Goal: Information Seeking & Learning: Learn about a topic

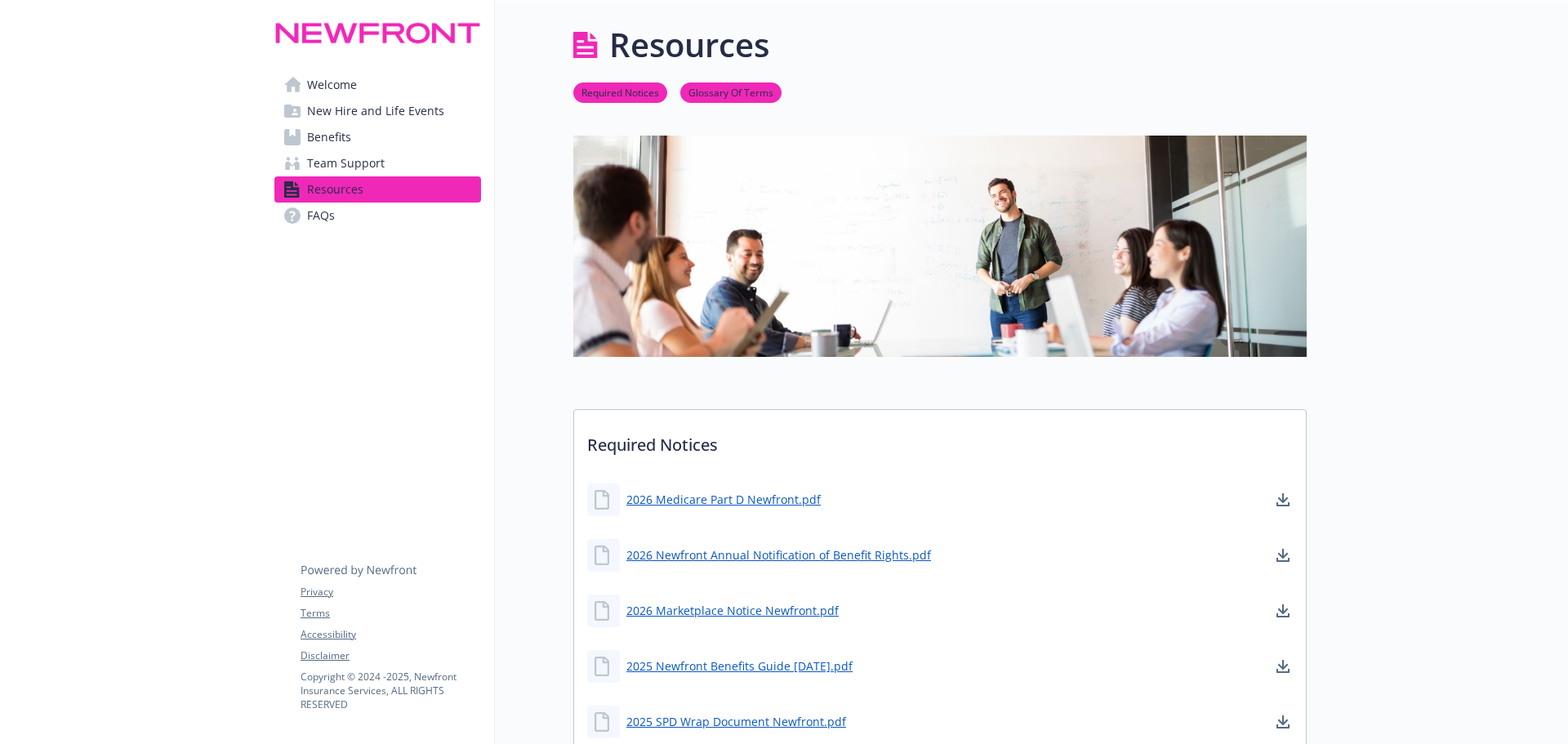
click at [328, 204] on span "FAQs" at bounding box center [321, 215] width 28 height 26
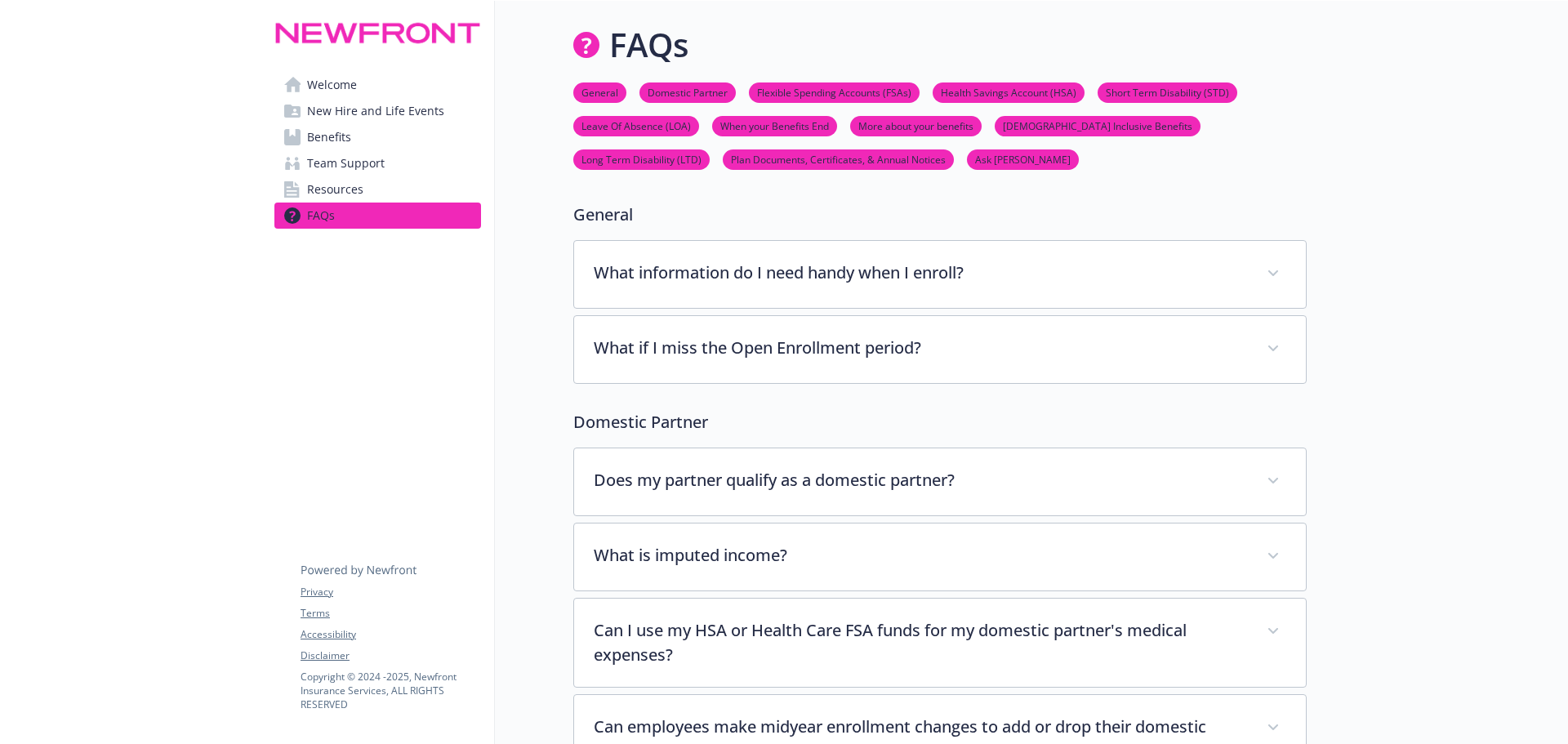
click at [967, 151] on link "Ask [PERSON_NAME]" at bounding box center [1023, 159] width 112 height 15
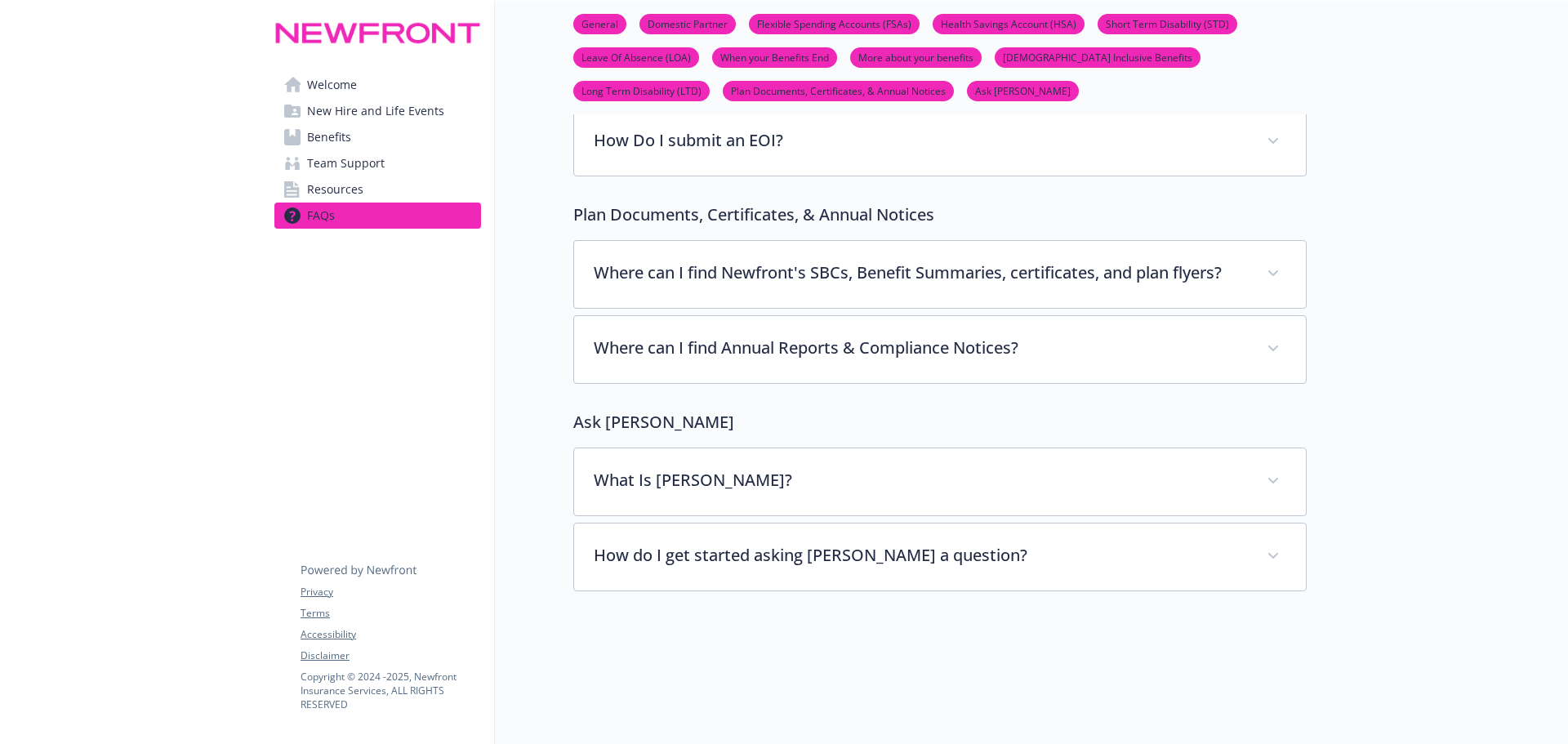
scroll to position [6194, 12]
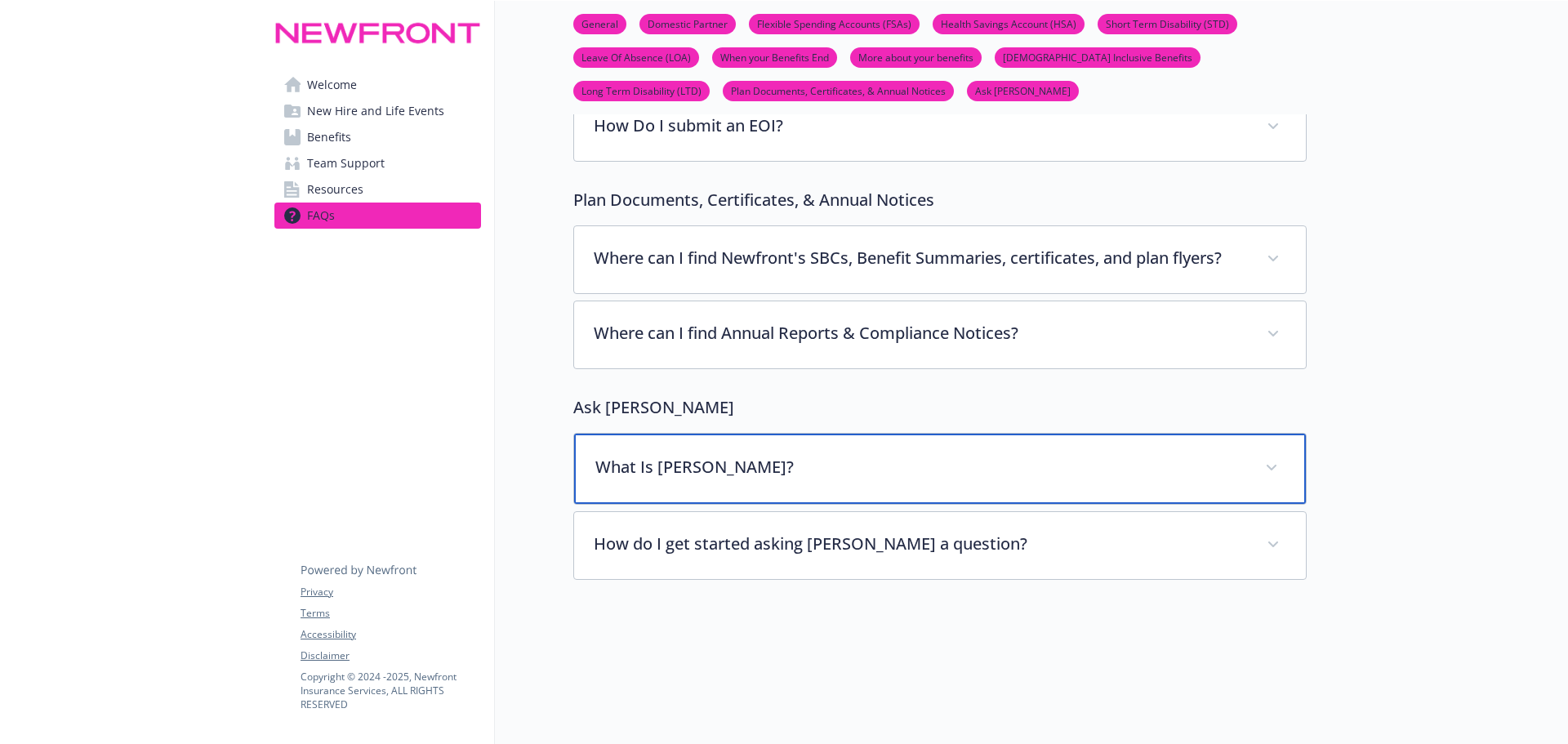
click at [795, 434] on div "What Is [PERSON_NAME]?" at bounding box center [940, 469] width 732 height 70
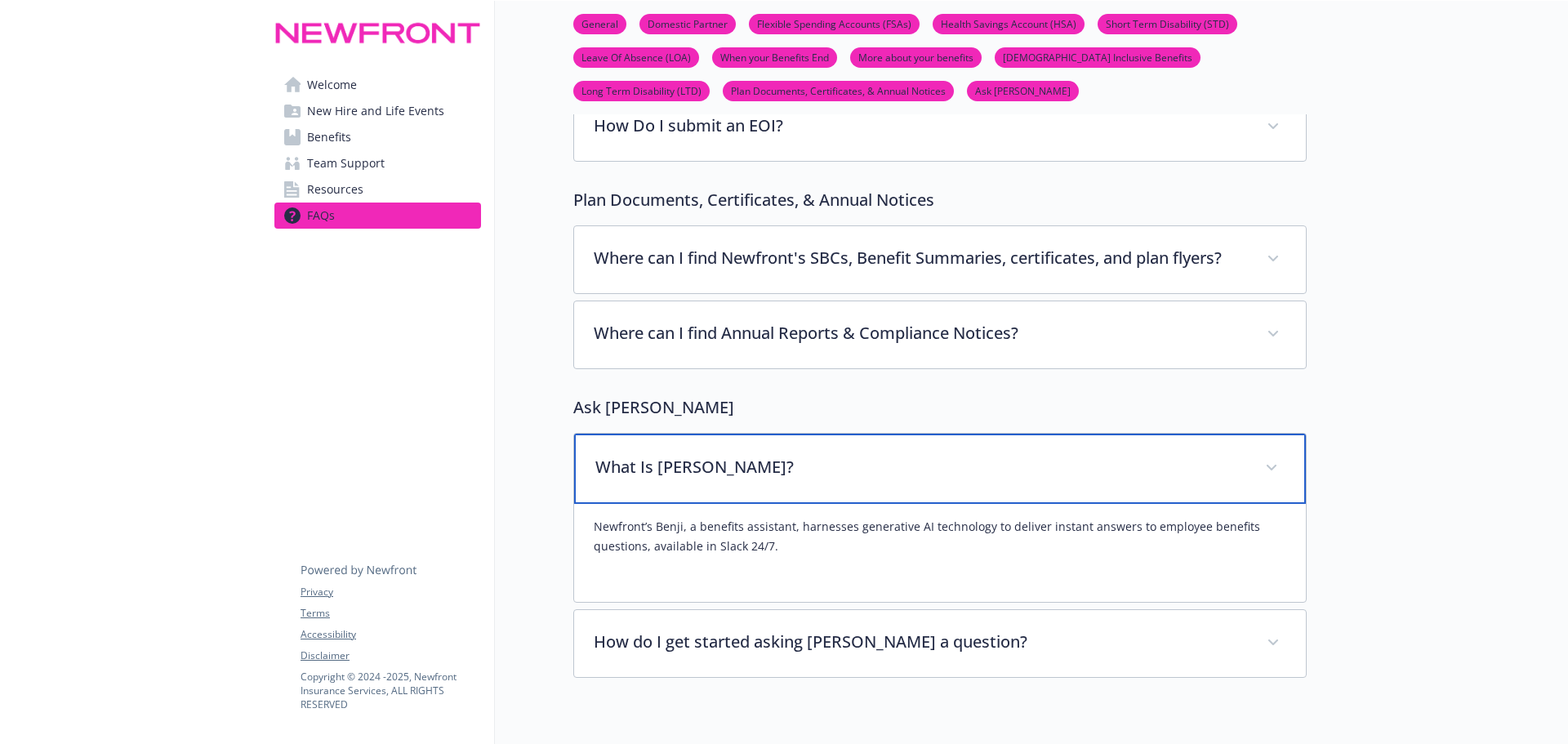
click at [795, 455] on p "What Is [PERSON_NAME]?" at bounding box center [920, 467] width 650 height 25
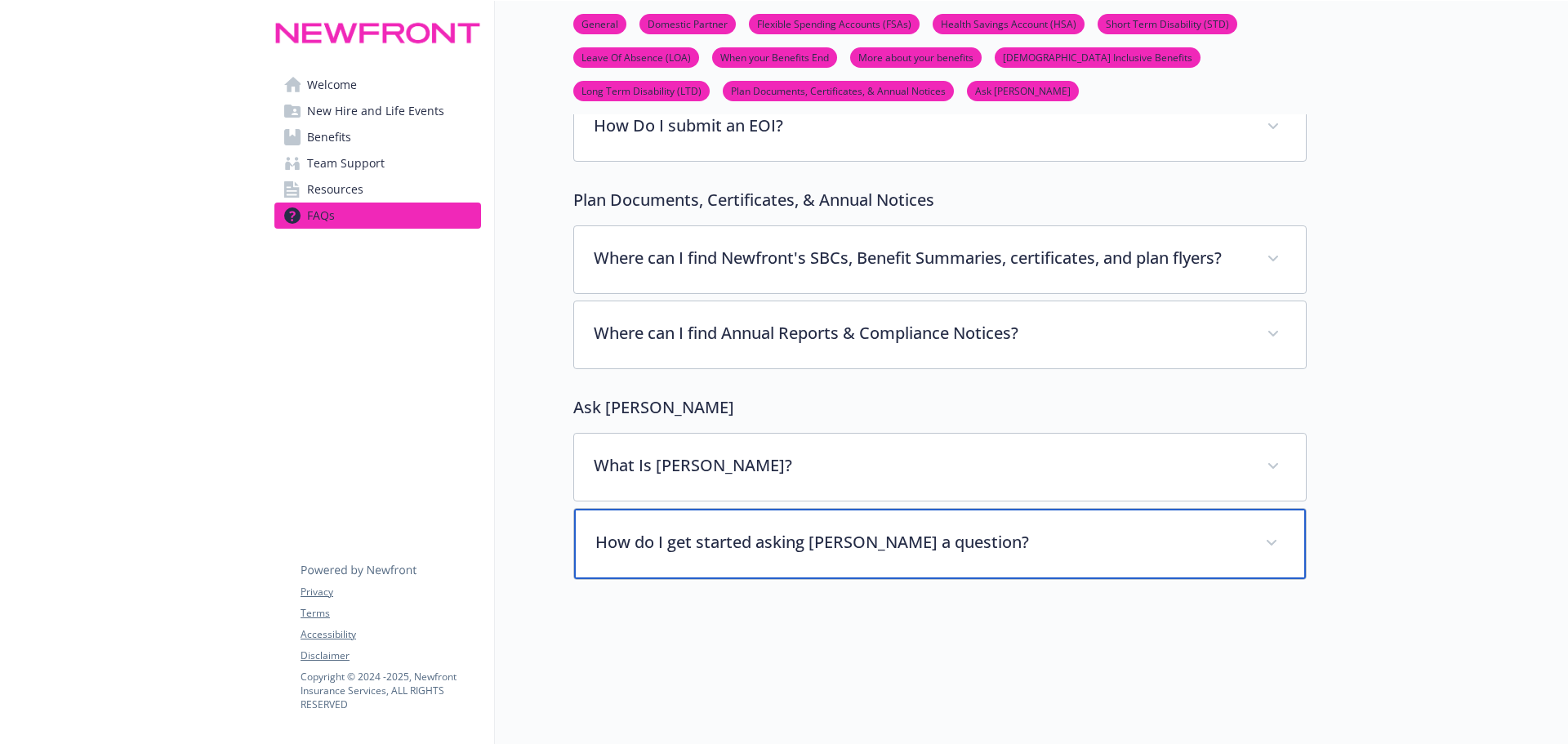
click at [715, 509] on div "How do I get started asking [PERSON_NAME] a question?" at bounding box center [940, 544] width 732 height 70
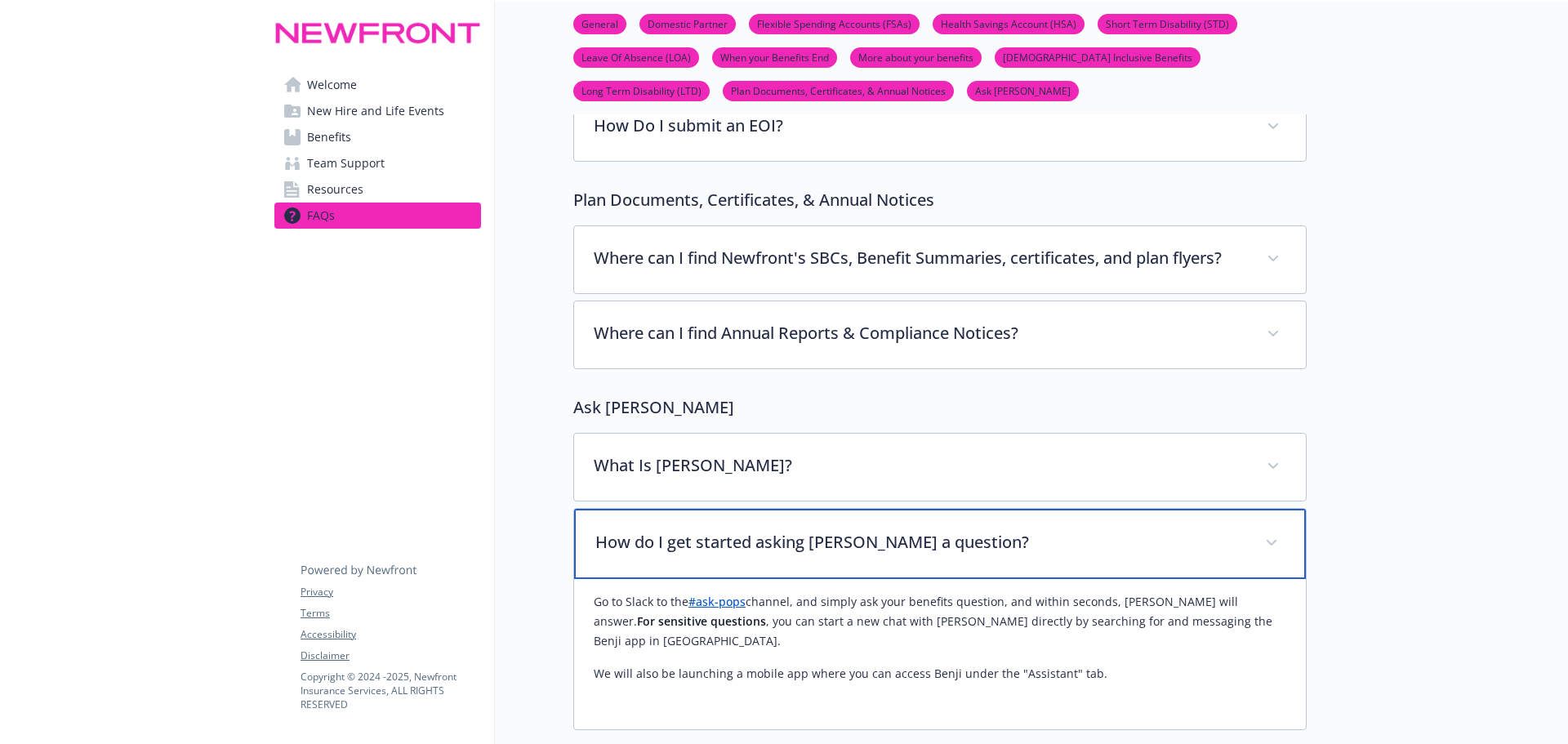
click at [705, 530] on p "How do I get started asking [PERSON_NAME] a question?" at bounding box center [920, 542] width 650 height 25
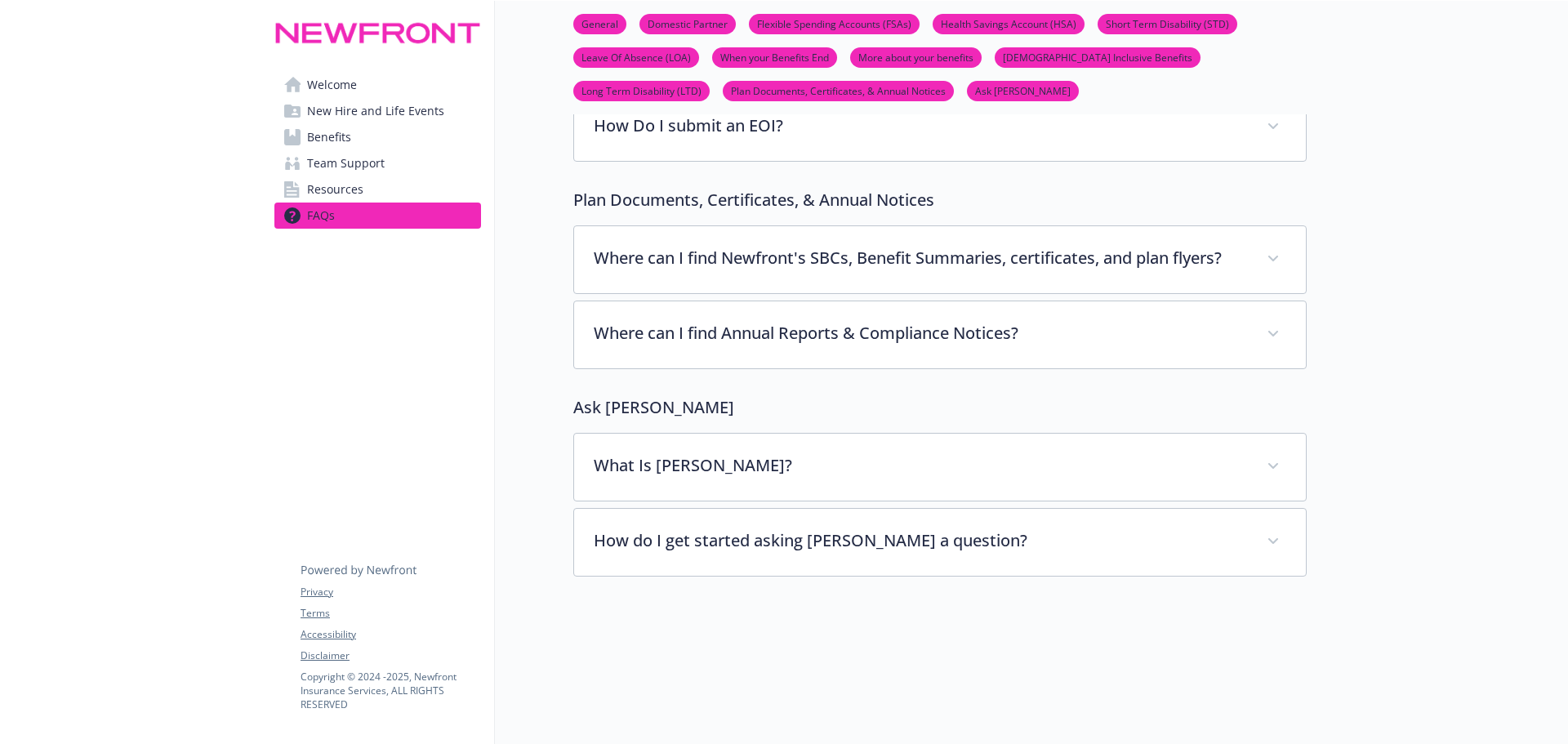
drag, startPoint x: 1153, startPoint y: 553, endPoint x: 1339, endPoint y: 528, distance: 187.7
click at [1154, 577] on div at bounding box center [940, 637] width 733 height 123
drag, startPoint x: 1341, startPoint y: 528, endPoint x: 1357, endPoint y: 528, distance: 16.0
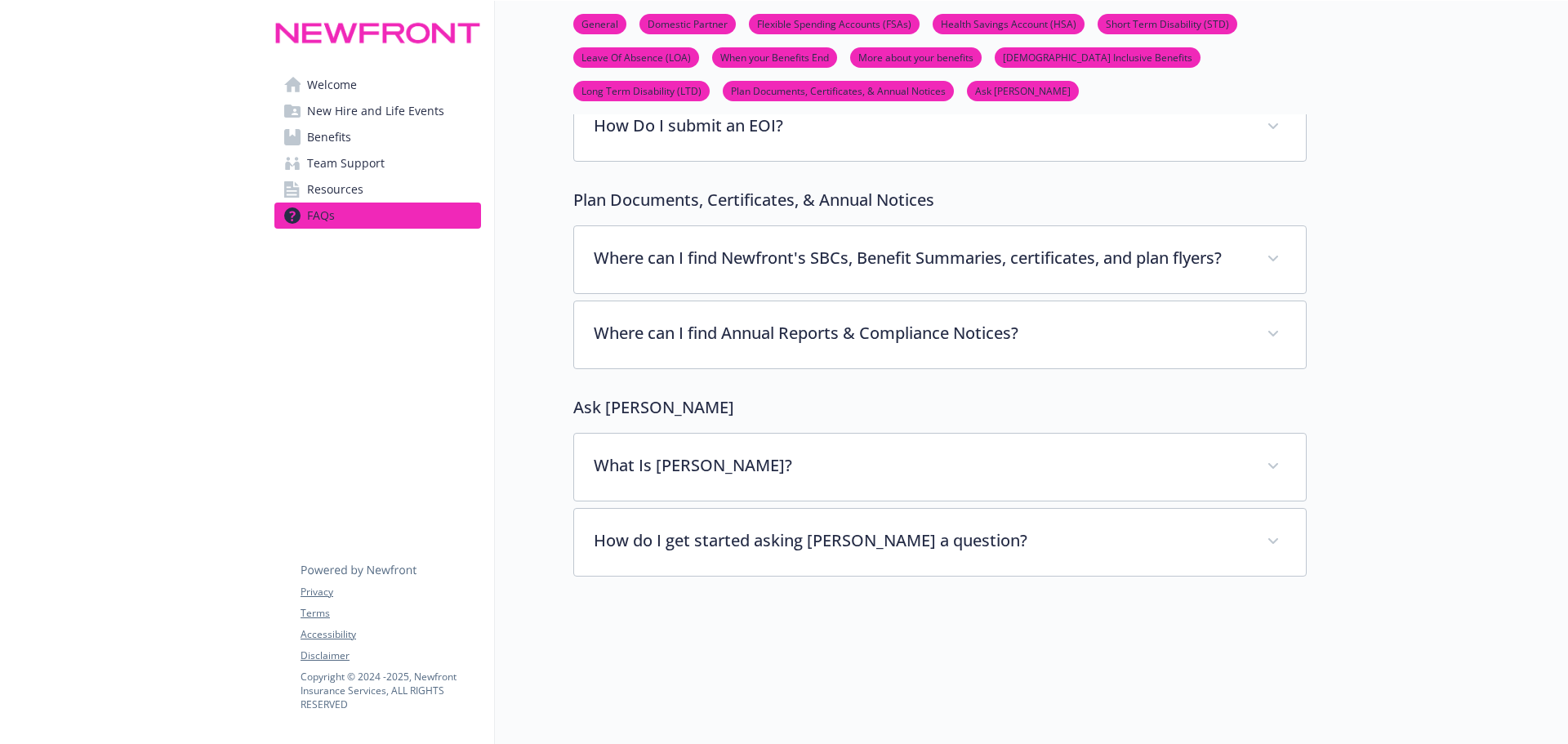
click at [309, 75] on span "Welcome" at bounding box center [332, 85] width 50 height 26
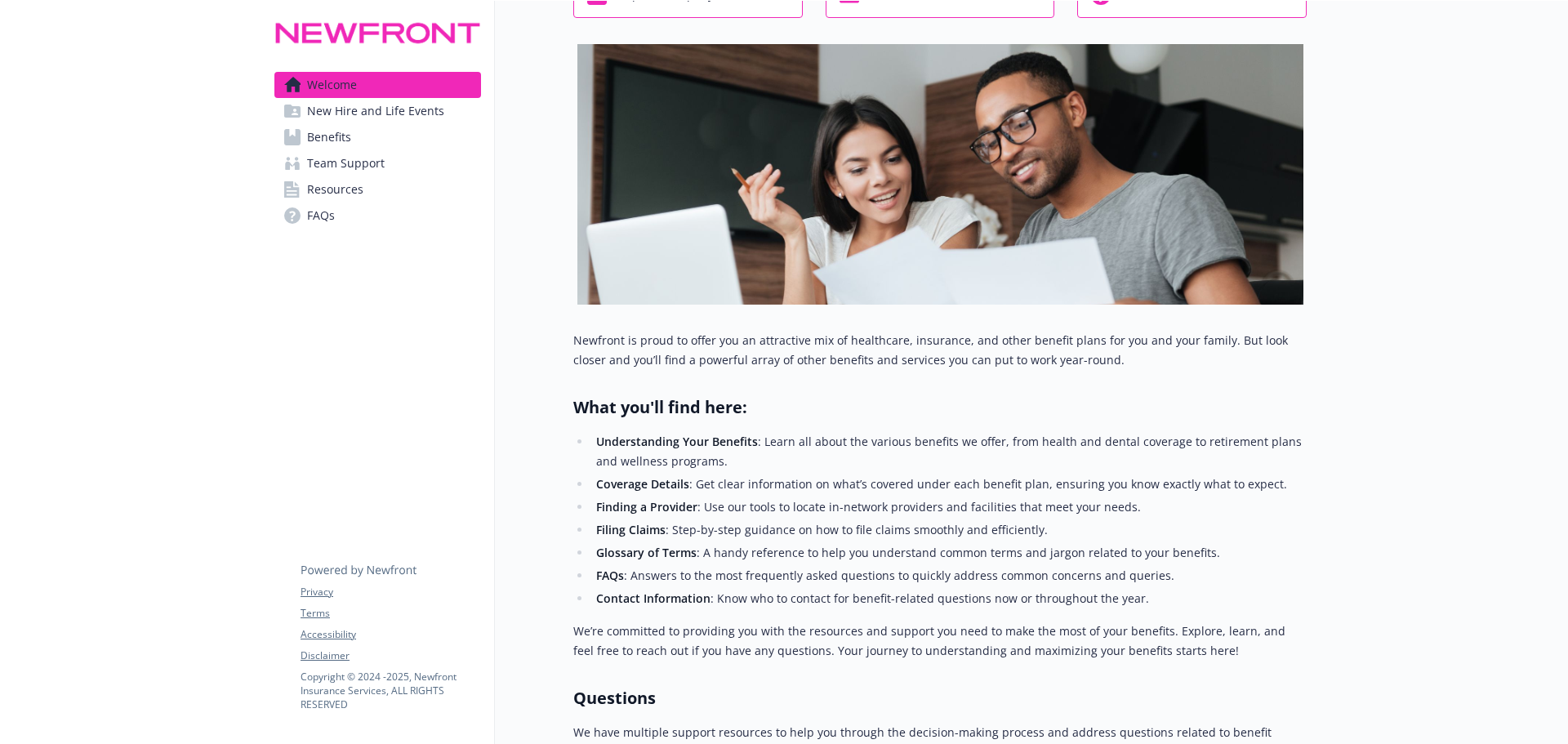
scroll to position [452, 12]
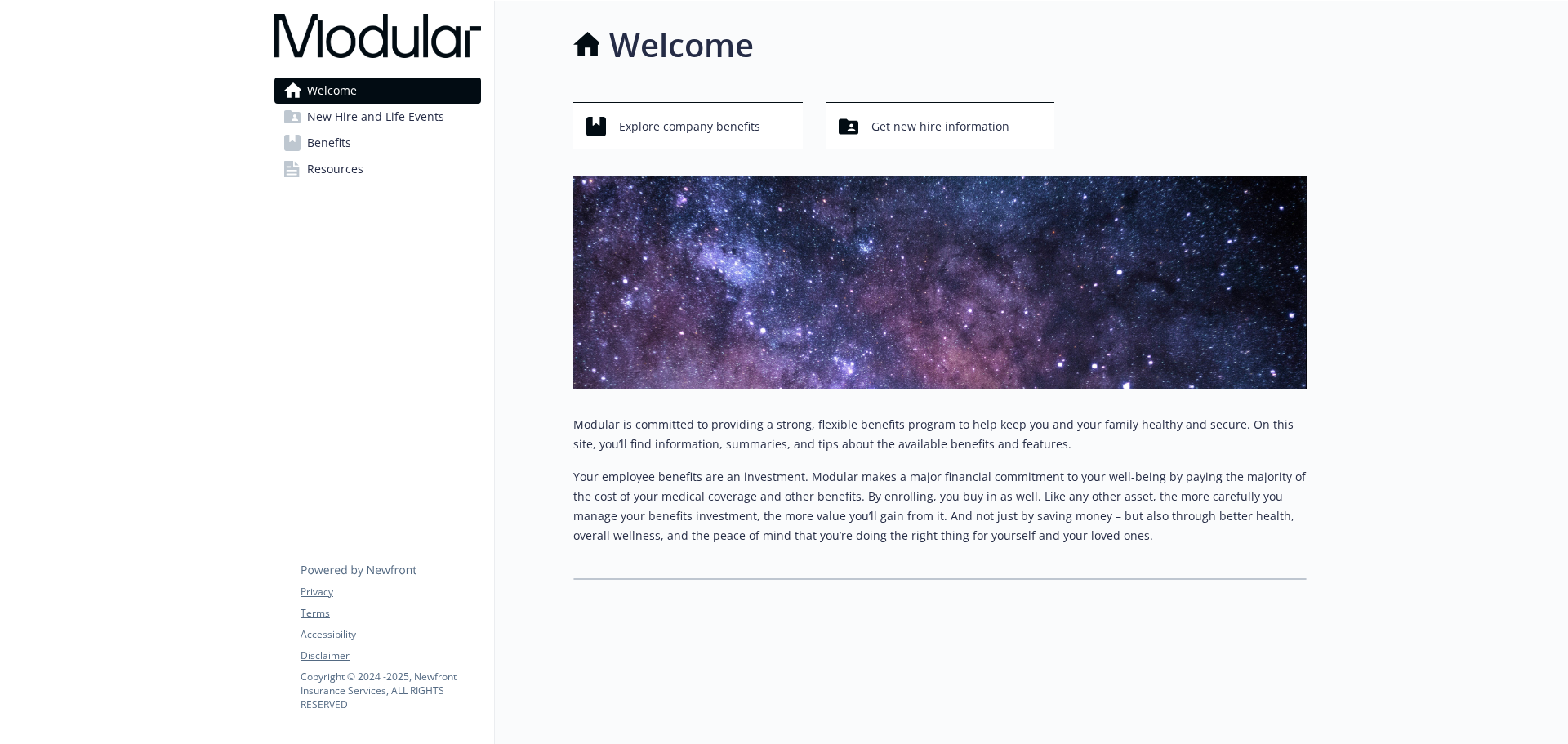
click at [550, 216] on div "Welcome Explore company benefits Get new hire information Modular is committed …" at bounding box center [901, 300] width 812 height 598
